Goal: Information Seeking & Learning: Learn about a topic

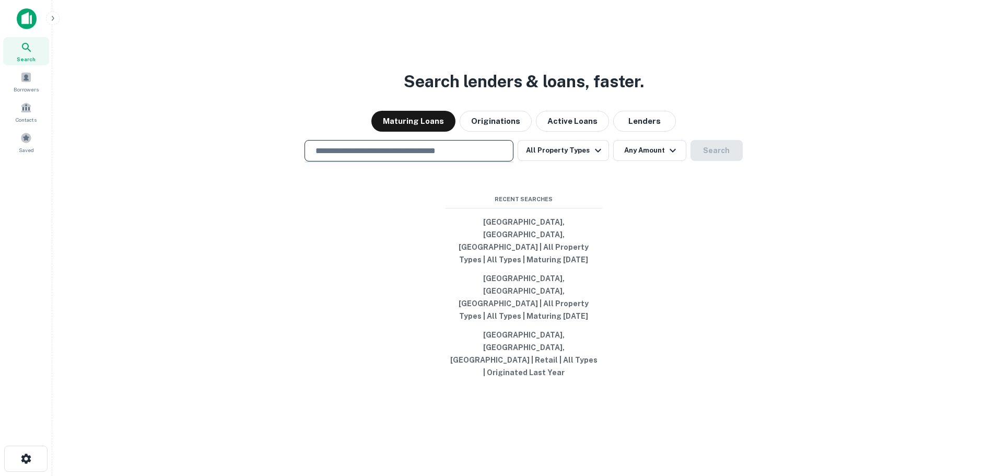
click at [401, 157] on input "text" at bounding box center [408, 151] width 199 height 12
paste input "**********"
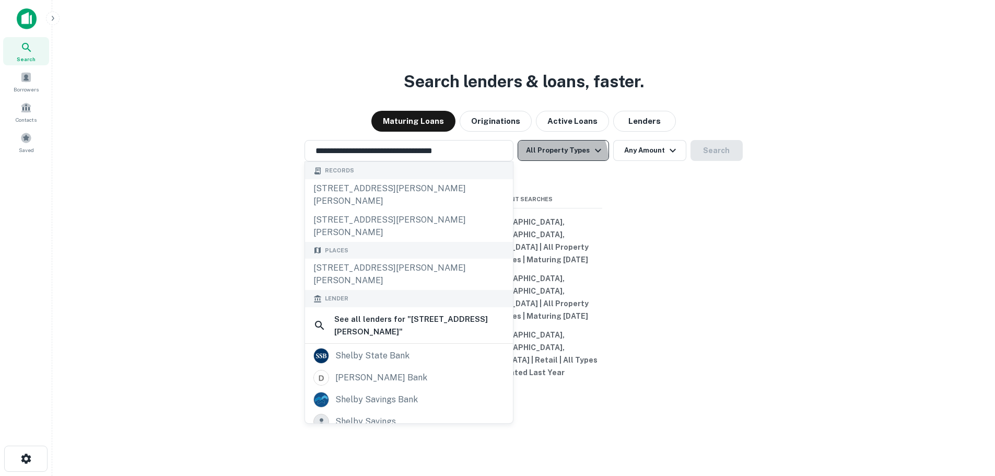
click at [557, 161] on button "All Property Types" at bounding box center [562, 150] width 91 height 21
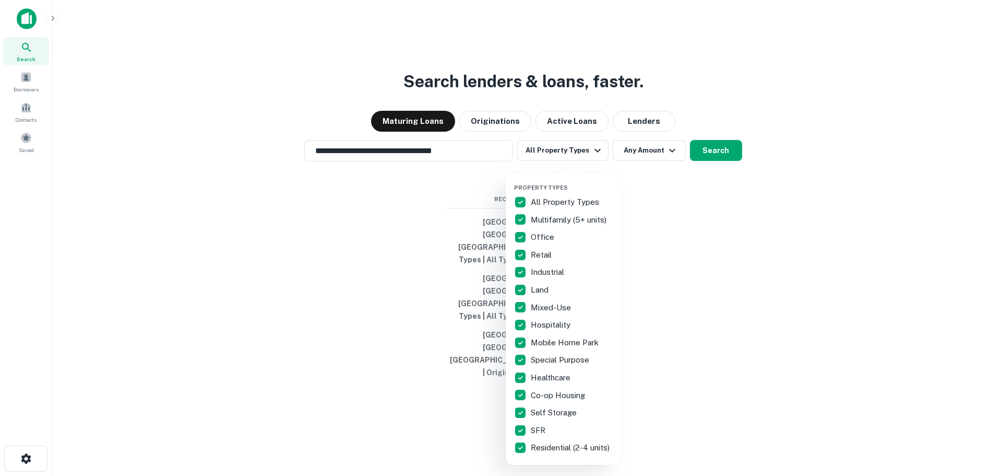
click at [582, 198] on p "All Property Types" at bounding box center [566, 202] width 70 height 13
click at [547, 320] on p "Hospitality" at bounding box center [552, 324] width 42 height 13
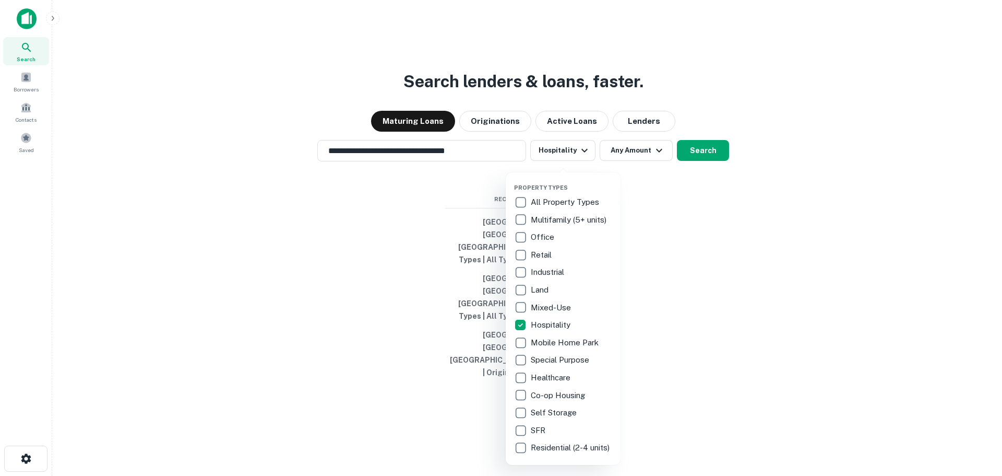
click at [704, 191] on div at bounding box center [501, 238] width 1002 height 476
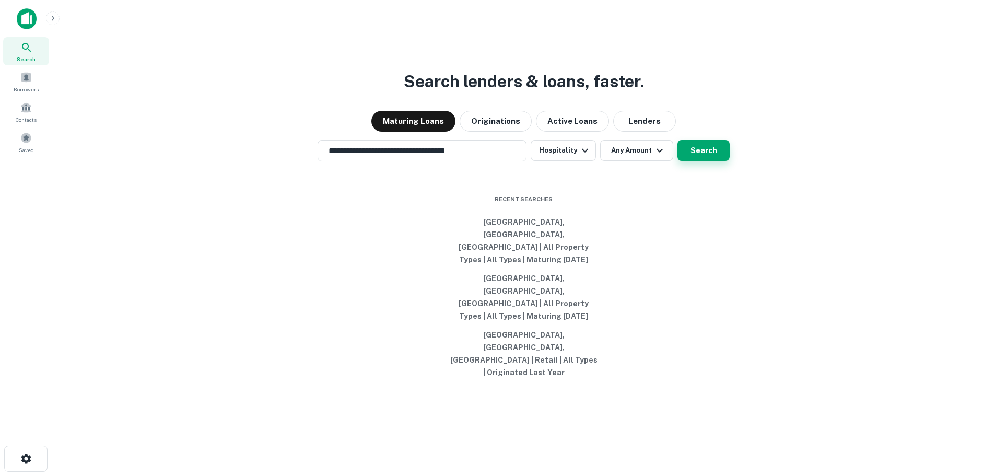
click at [709, 161] on button "Search" at bounding box center [703, 150] width 52 height 21
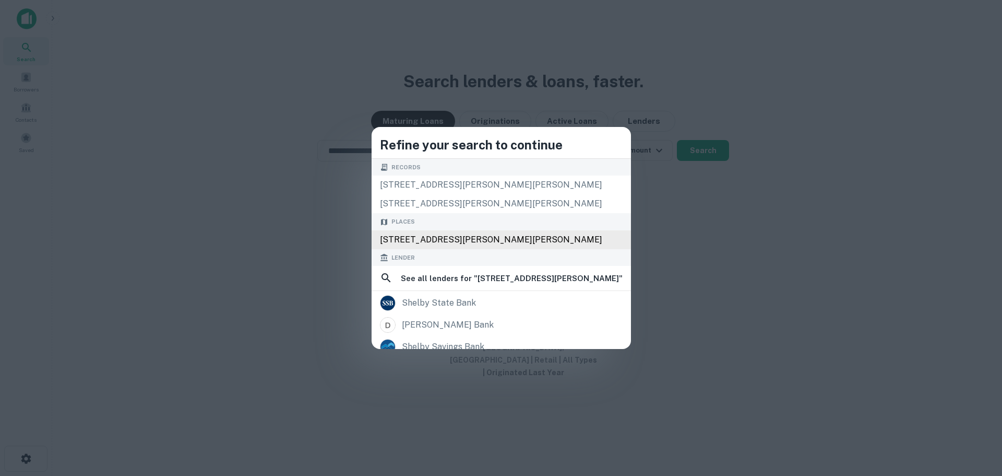
click at [444, 246] on div "[STREET_ADDRESS][PERSON_NAME][PERSON_NAME]" at bounding box center [501, 239] width 259 height 19
type input "**********"
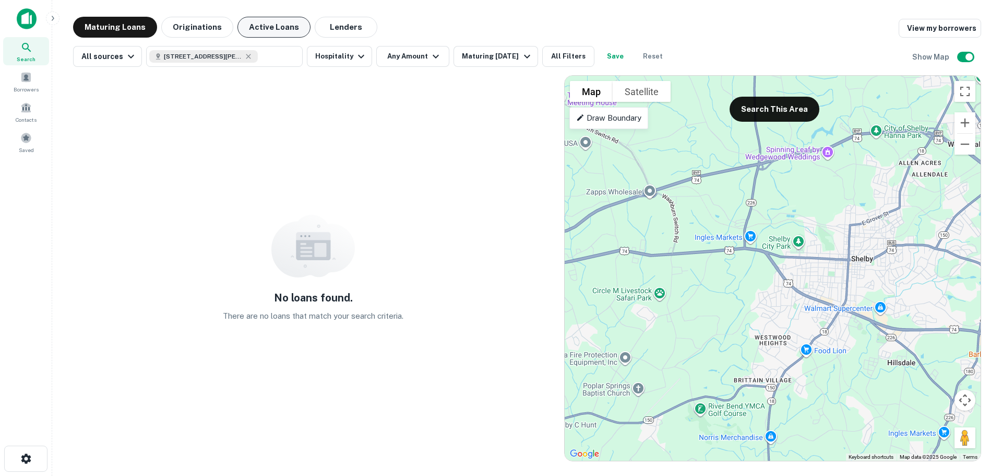
click at [276, 23] on button "Active Loans" at bounding box center [274, 27] width 73 height 21
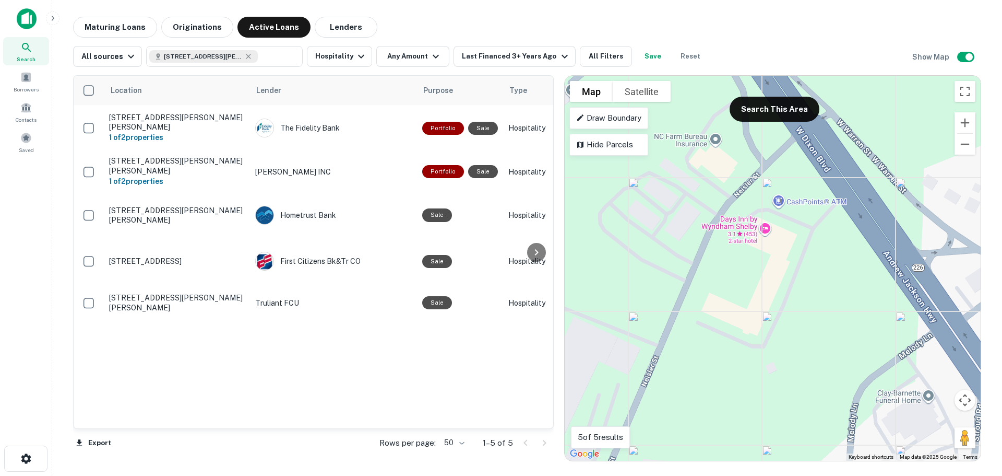
drag, startPoint x: 758, startPoint y: 176, endPoint x: 783, endPoint y: 282, distance: 109.4
click at [783, 282] on div "To activate drag with keyboard, press Alt + Enter. Once in keyboard drag state,…" at bounding box center [773, 268] width 416 height 385
click at [760, 282] on gmp-advanced-marker at bounding box center [760, 282] width 0 height 0
